Goal: Task Accomplishment & Management: Manage account settings

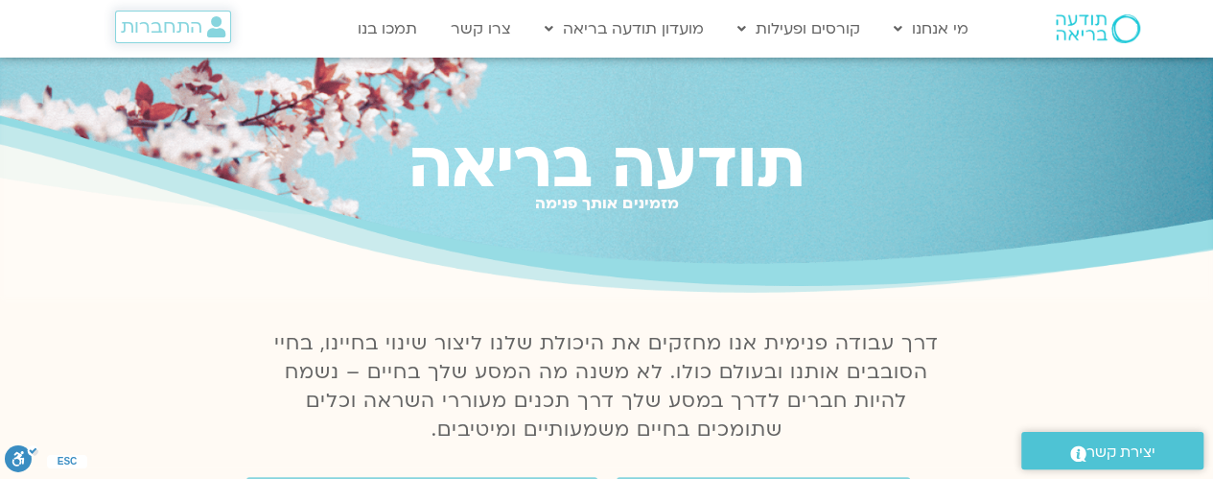
click at [161, 18] on span "התחברות" at bounding box center [162, 26] width 82 height 21
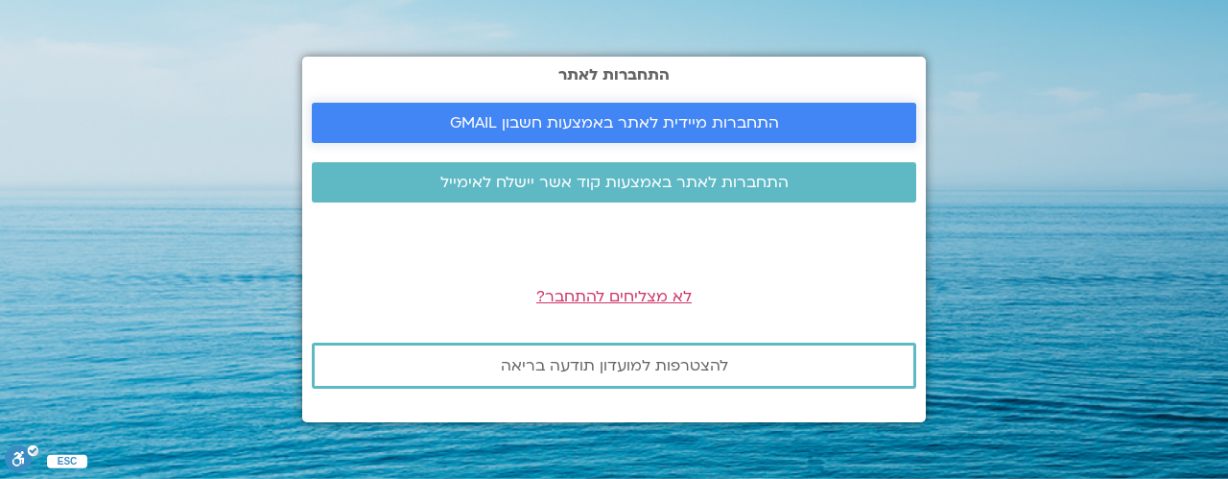
click at [505, 129] on span "התחברות מיידית לאתר באמצעות חשבון GMAIL" at bounding box center [614, 122] width 329 height 17
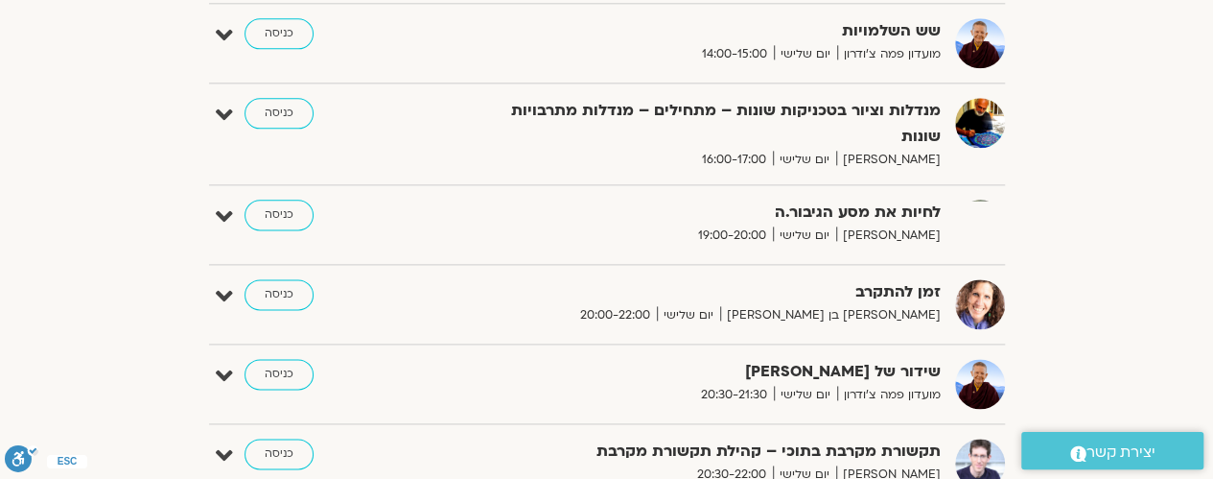
scroll to position [1151, 0]
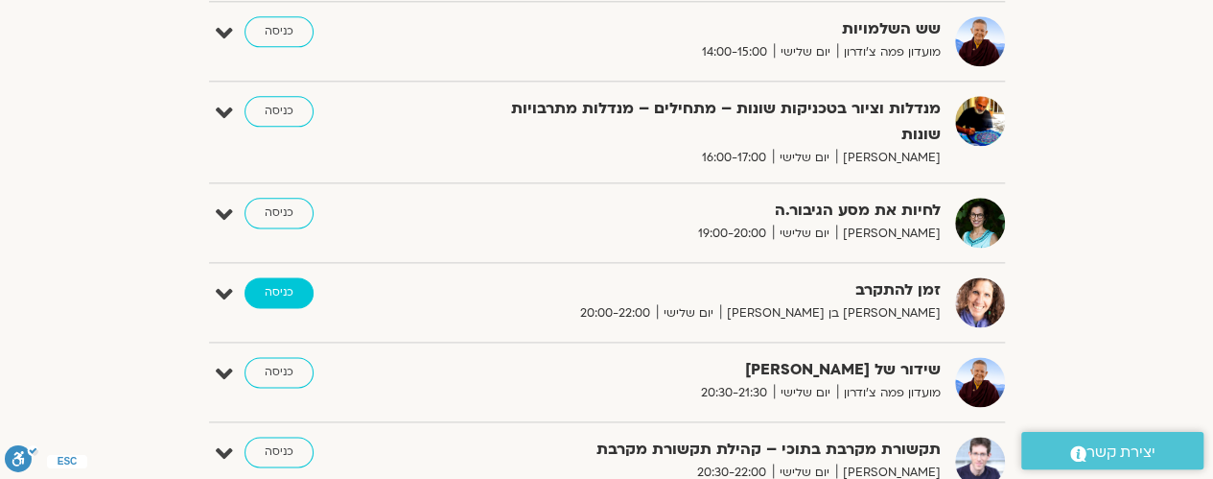
click at [274, 277] on link "כניסה" at bounding box center [279, 292] width 69 height 31
